Goal: Use online tool/utility: Utilize a website feature to perform a specific function

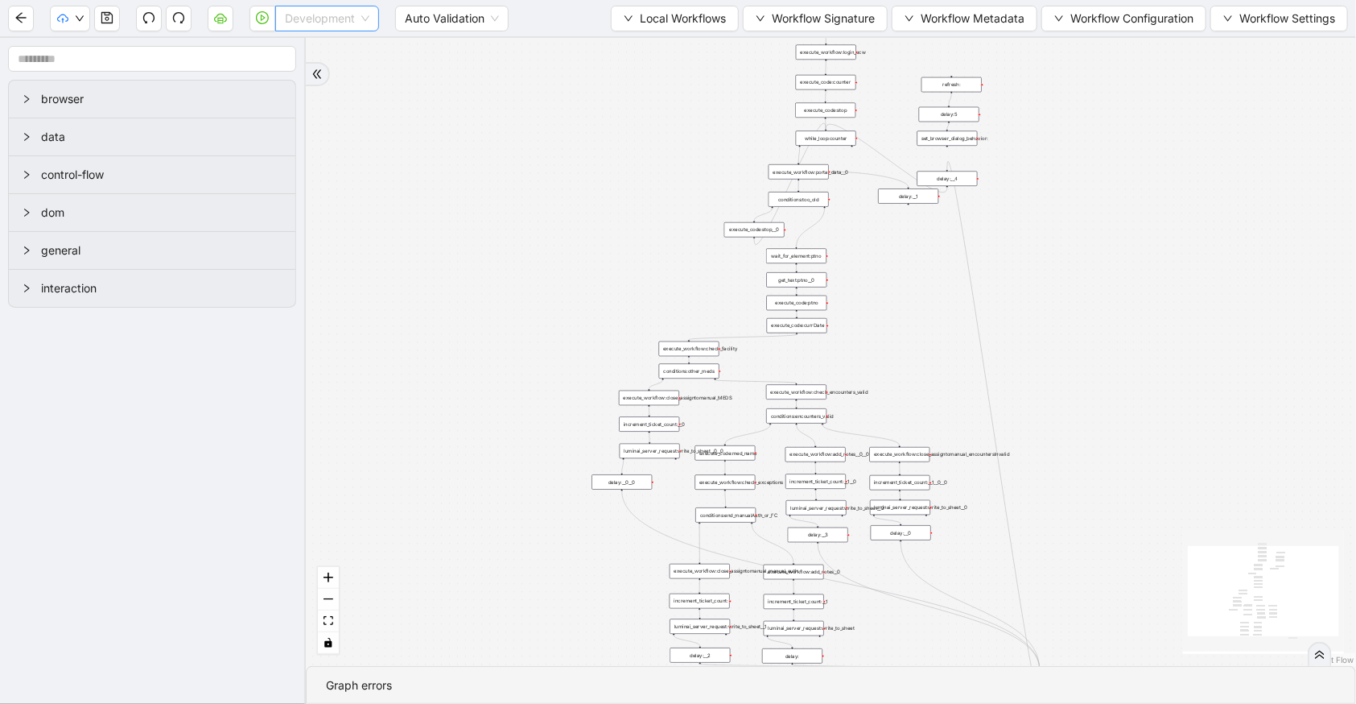
drag, startPoint x: 368, startPoint y: 7, endPoint x: 350, endPoint y: 30, distance: 28.7
click at [367, 7] on span "Development" at bounding box center [327, 18] width 85 height 24
click at [348, 72] on div "Production" at bounding box center [327, 77] width 78 height 18
click at [270, 24] on button "button" at bounding box center [263, 19] width 26 height 26
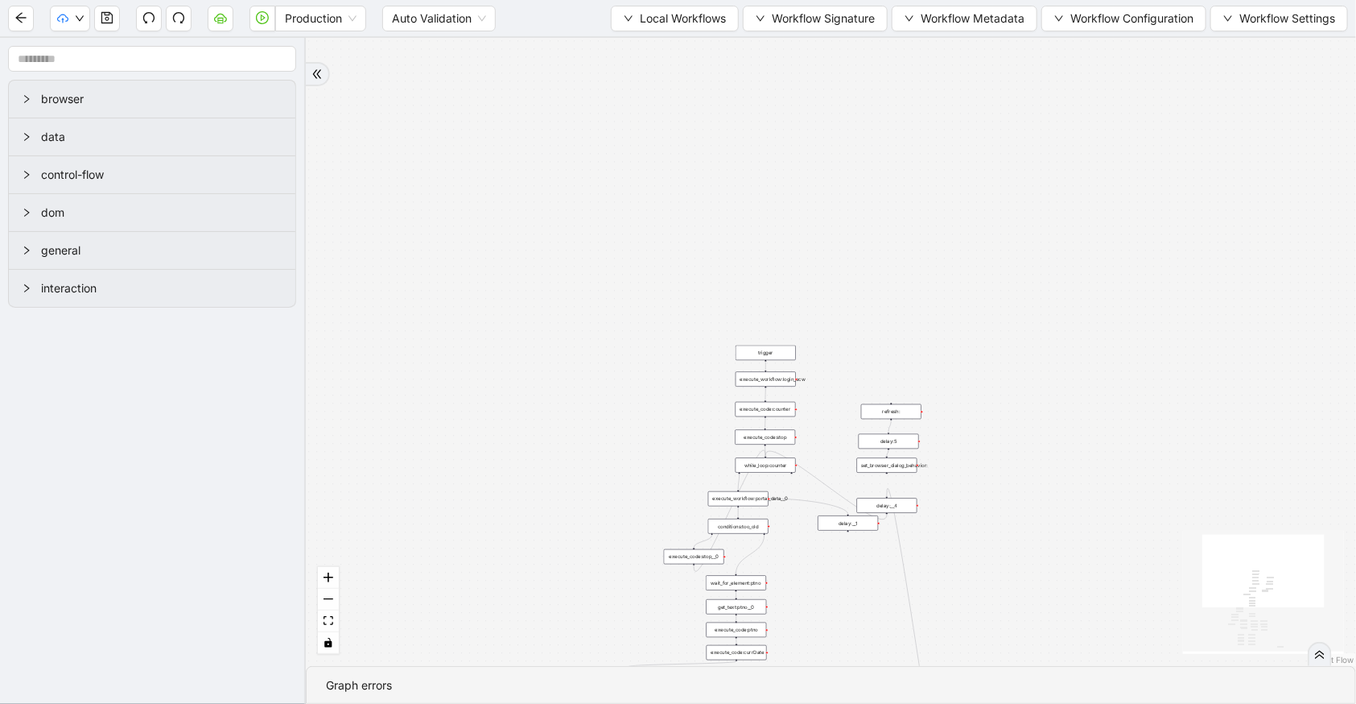
drag, startPoint x: 704, startPoint y: 187, endPoint x: 644, endPoint y: 514, distance: 332.3
click at [644, 514] on div "trigger execute_workflow:check_exceptions execute_workflow:add_notes__0 luminai…" at bounding box center [831, 352] width 1050 height 628
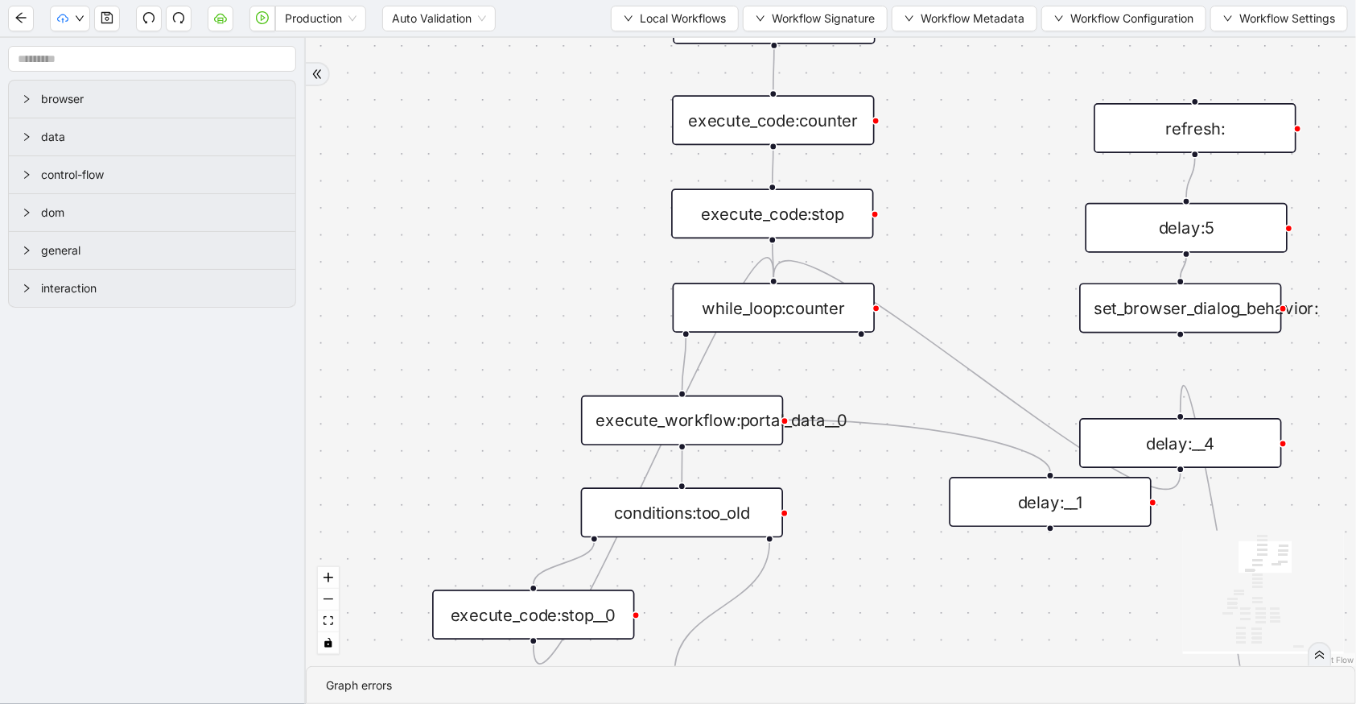
drag, startPoint x: 900, startPoint y: 432, endPoint x: 976, endPoint y: 228, distance: 218.0
click at [976, 228] on div "trigger execute_workflow:check_exceptions execute_workflow:add_notes__0 luminai…" at bounding box center [831, 352] width 1050 height 628
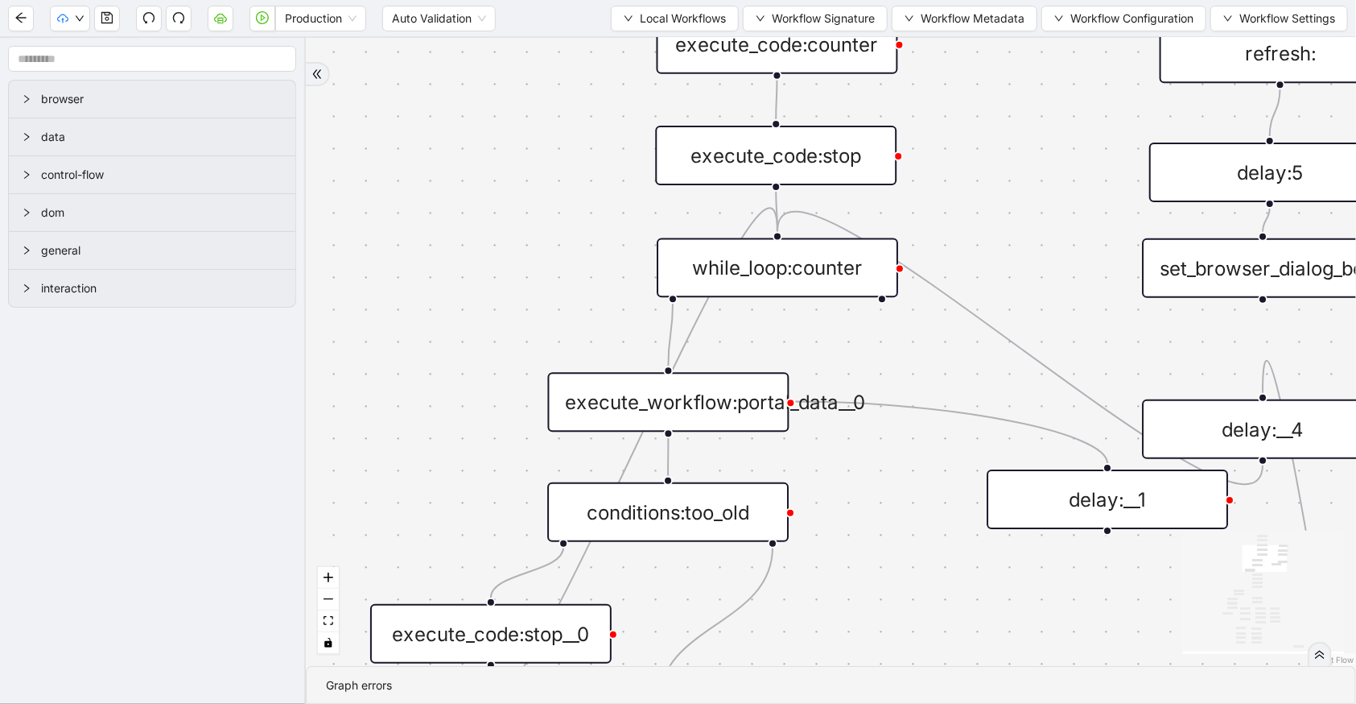
click at [735, 411] on div "execute_workflow:portal_data__0" at bounding box center [668, 402] width 241 height 60
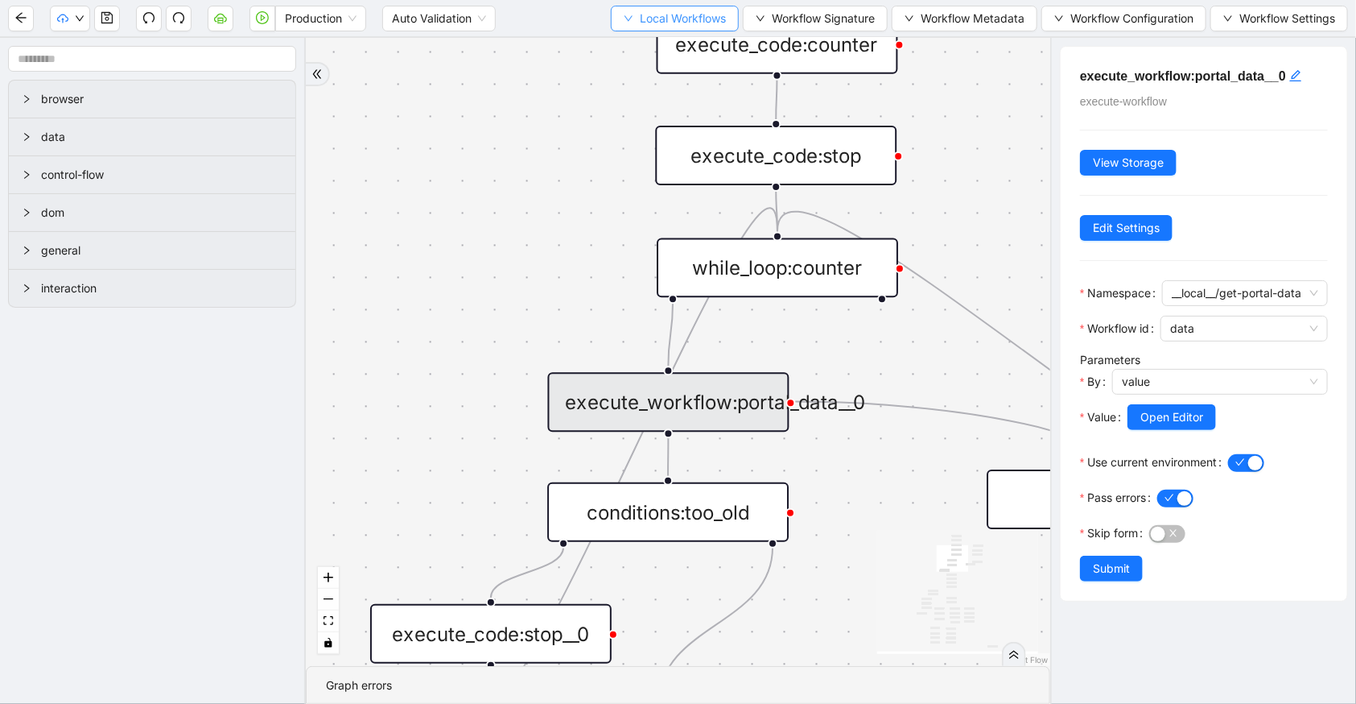
click at [652, 25] on span "Local Workflows" at bounding box center [683, 19] width 86 height 18
click at [666, 53] on span "Select" at bounding box center [669, 49] width 105 height 18
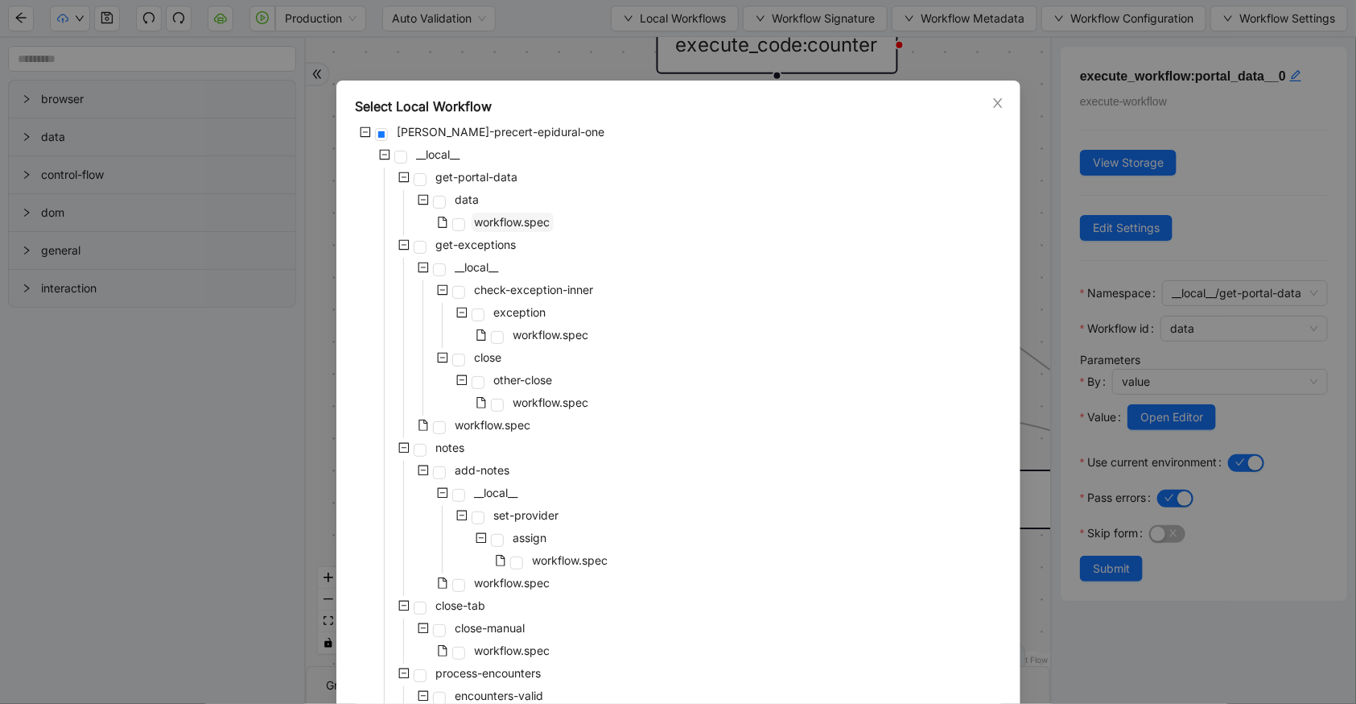
click at [508, 225] on span "workflow.spec" at bounding box center [513, 222] width 76 height 14
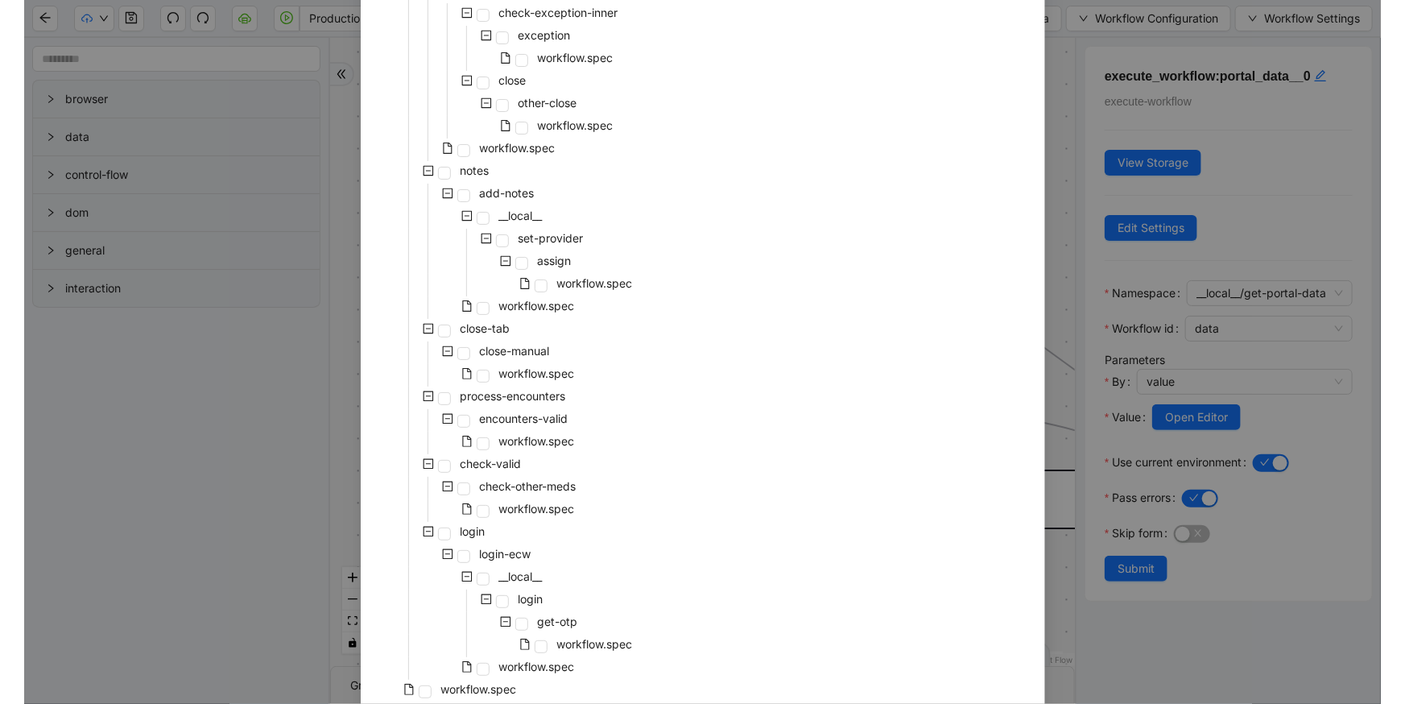
scroll to position [346, 0]
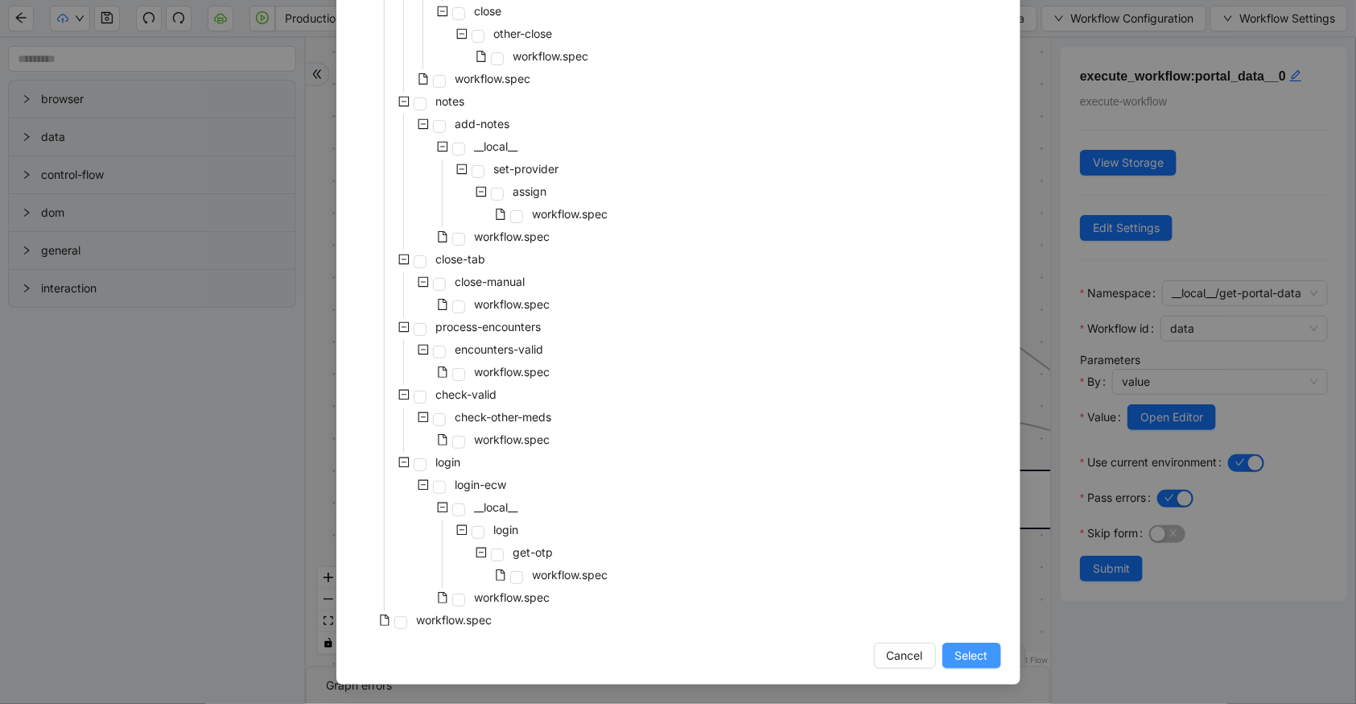
click at [976, 646] on span "Select" at bounding box center [971, 655] width 33 height 18
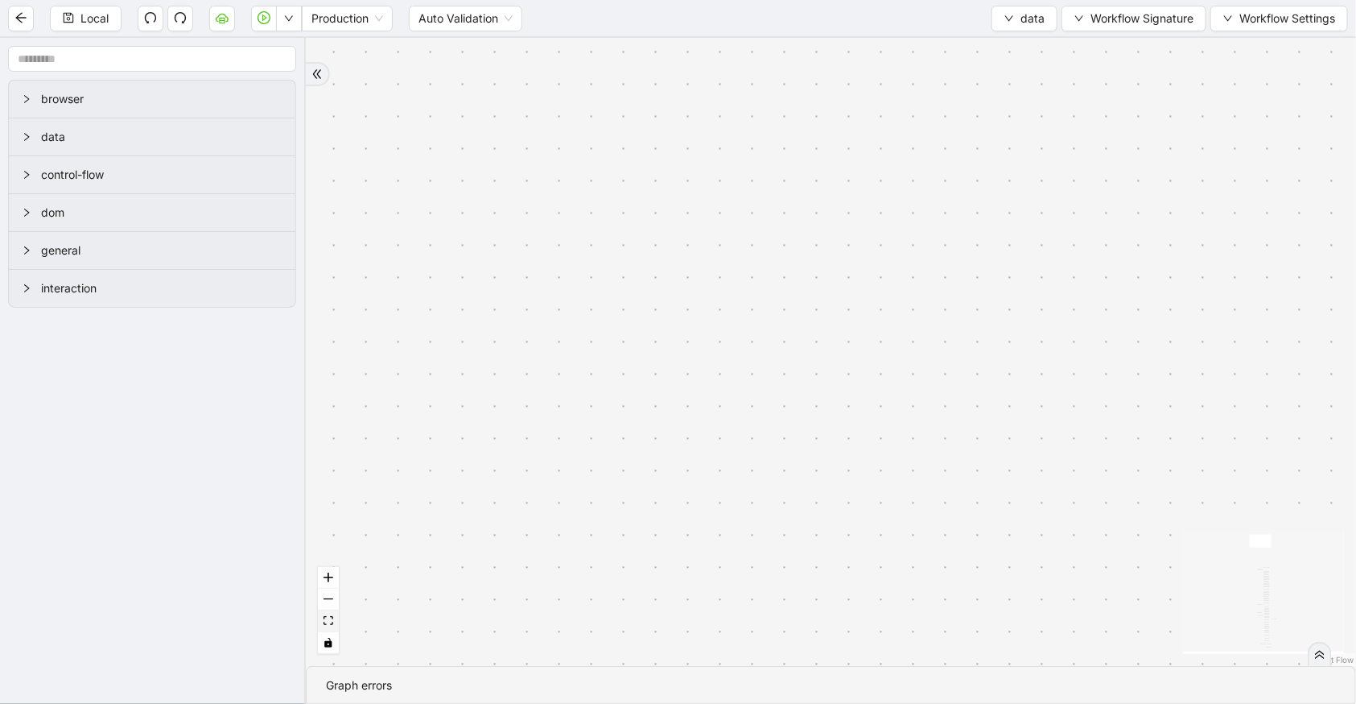
click at [328, 613] on button "fit view" at bounding box center [328, 621] width 21 height 22
